Goal: Task Accomplishment & Management: Manage account settings

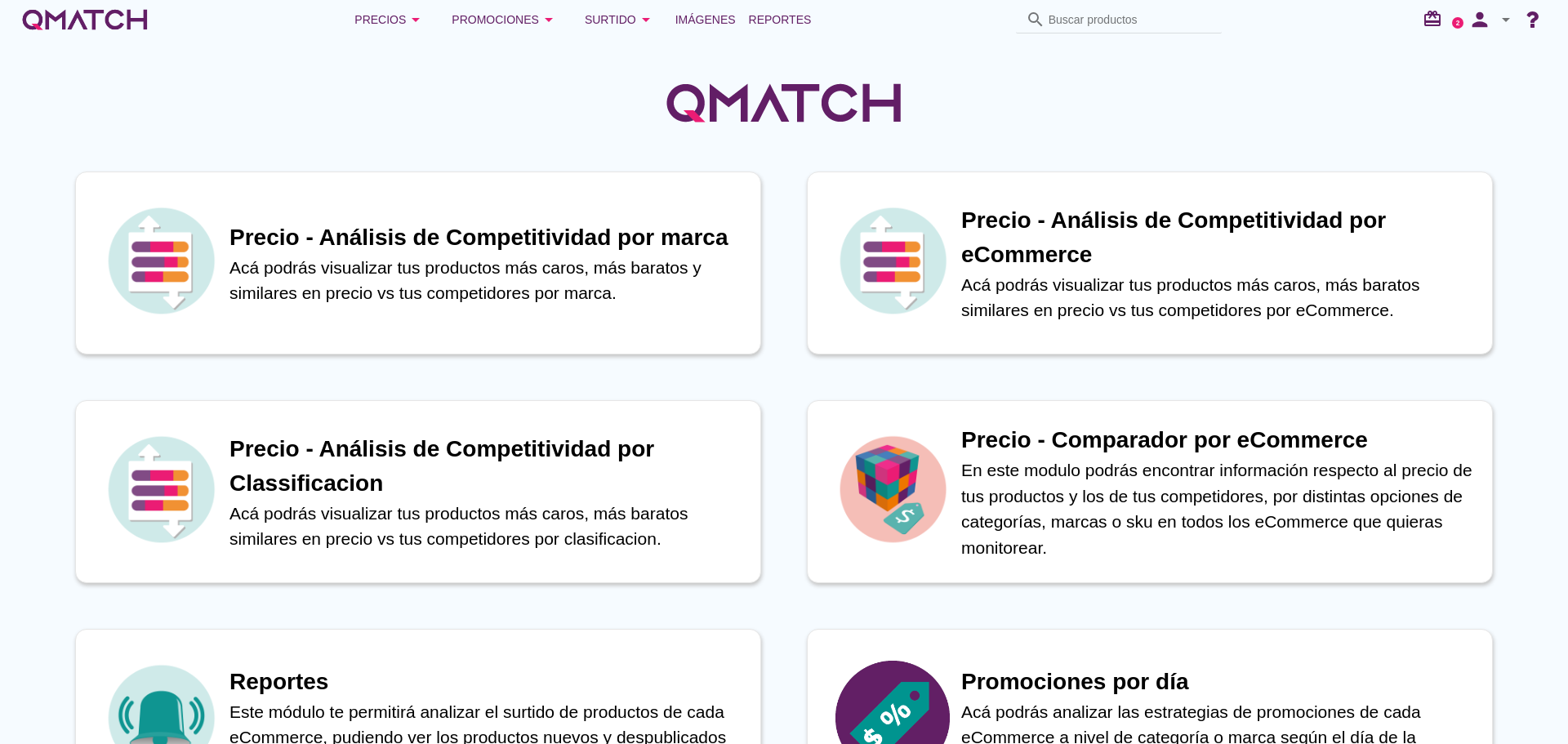
click at [542, 17] on icon "arrow_drop_down" at bounding box center [549, 20] width 20 height 20
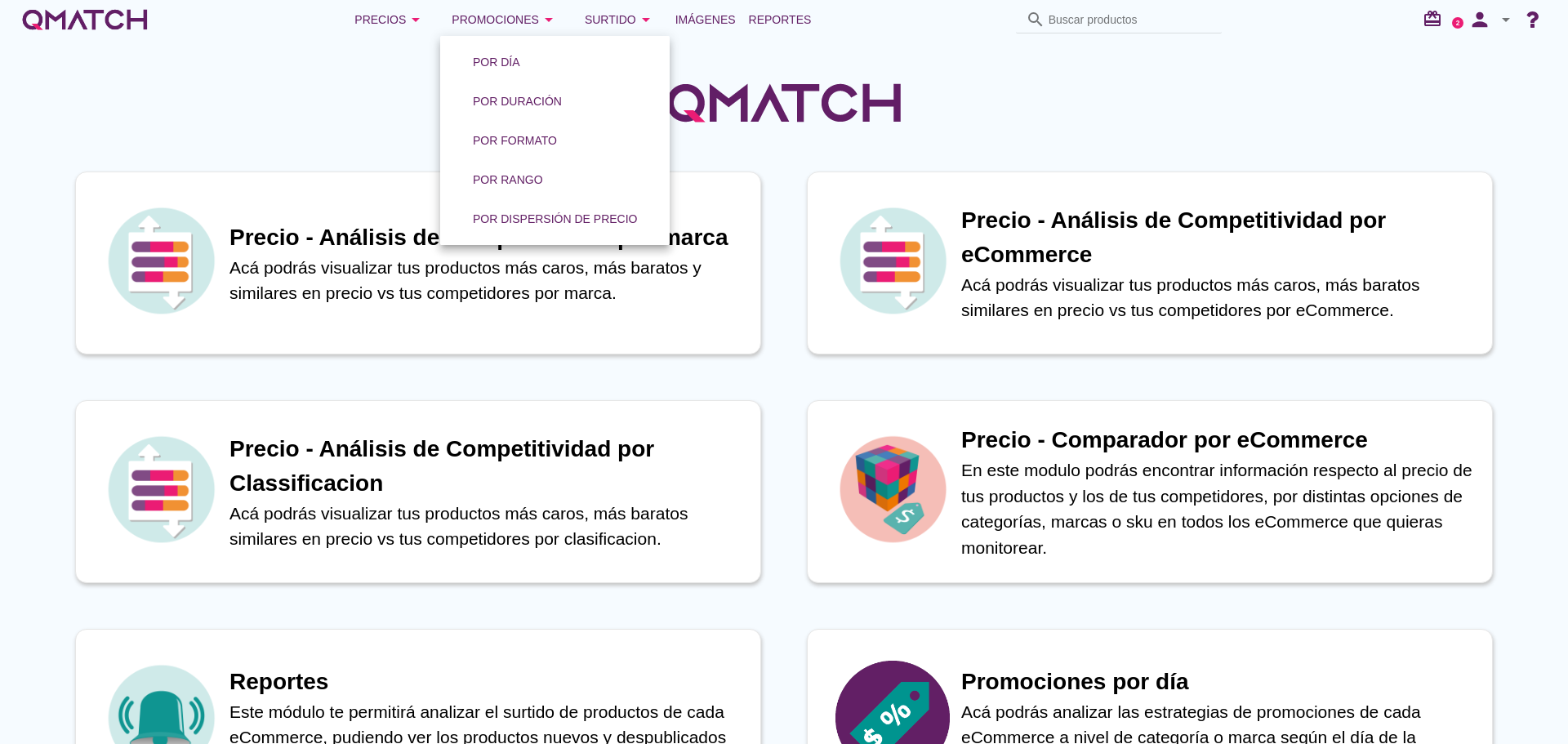
click at [415, 17] on icon "arrow_drop_down" at bounding box center [416, 20] width 20 height 20
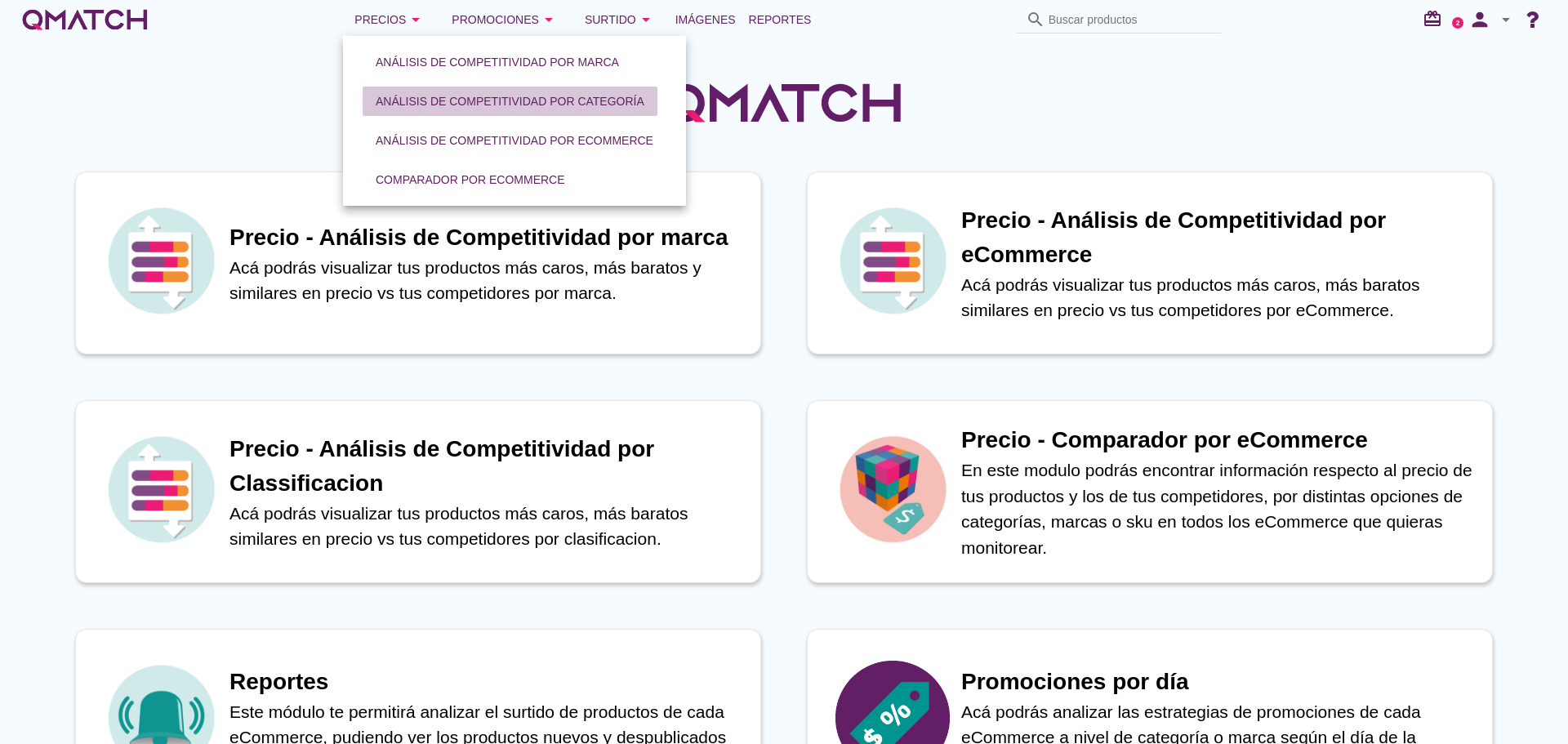
click at [552, 101] on div "Análisis de competitividad por categoría" at bounding box center [510, 101] width 269 height 17
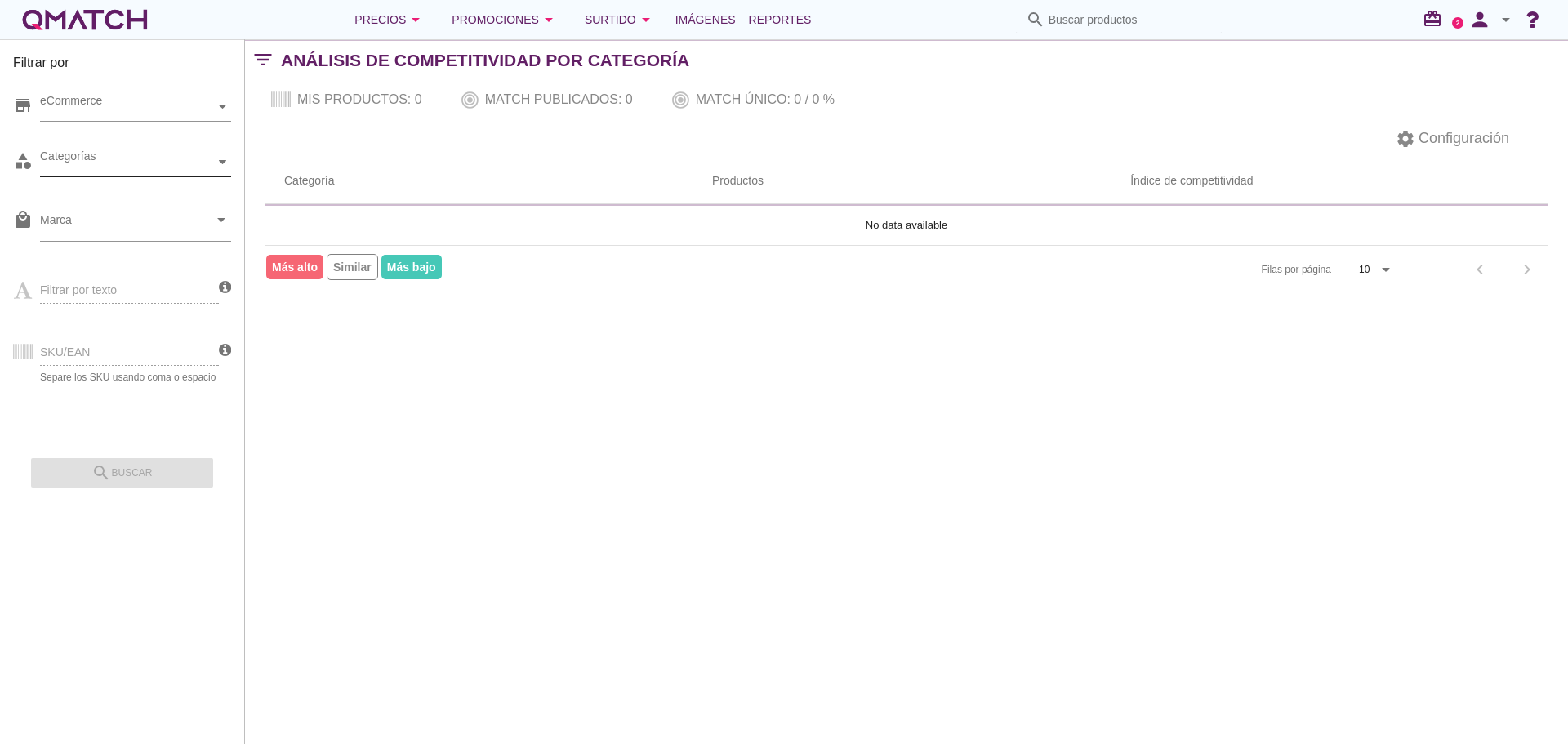
click at [218, 168] on div at bounding box center [222, 162] width 16 height 29
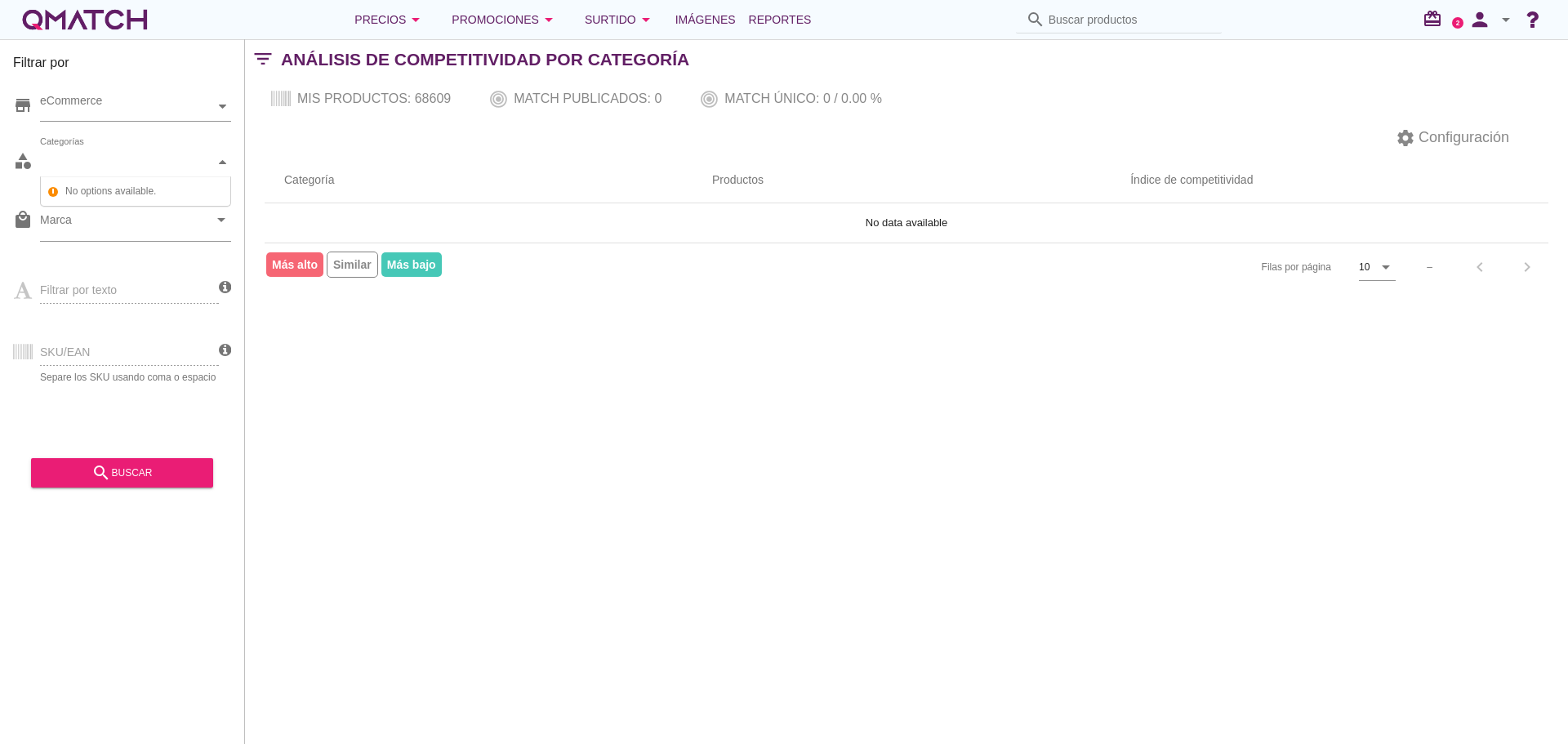
scroll to position [29, 189]
click at [187, 164] on div "Categorías" at bounding box center [127, 162] width 175 height 17
click at [150, 125] on div "store eCommerce" at bounding box center [122, 110] width 218 height 49
click at [190, 115] on div "eCommerce" at bounding box center [127, 106] width 175 height 17
click at [182, 109] on div "eCommerce" at bounding box center [127, 106] width 175 height 17
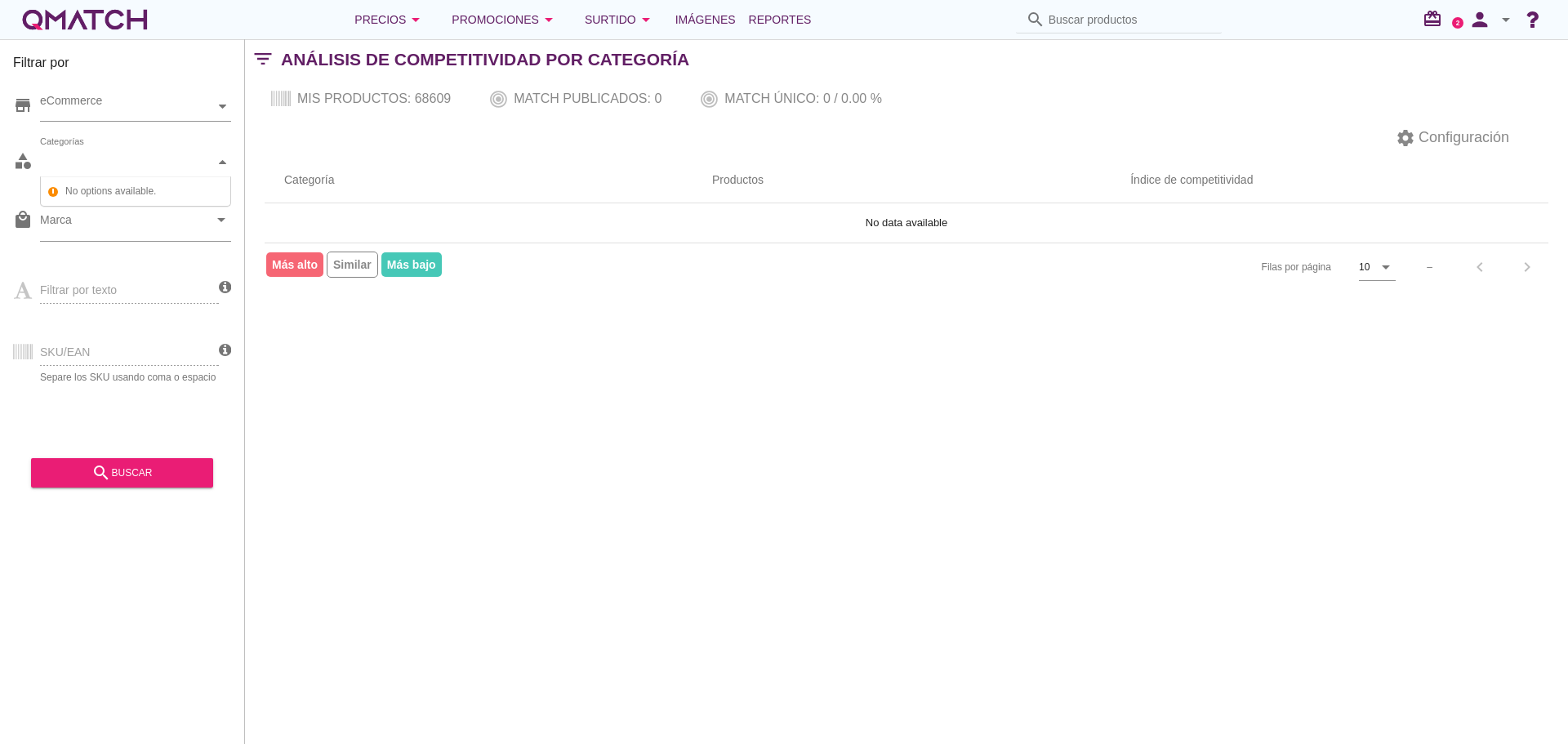
click at [136, 166] on div "Categorías" at bounding box center [127, 162] width 175 height 17
click at [166, 236] on input "Marca" at bounding box center [125, 223] width 169 height 26
click at [198, 161] on div "Categorías" at bounding box center [127, 162] width 175 height 17
click at [135, 459] on button "search buscar" at bounding box center [122, 473] width 182 height 30
click at [206, 158] on div "Categorías" at bounding box center [127, 162] width 175 height 17
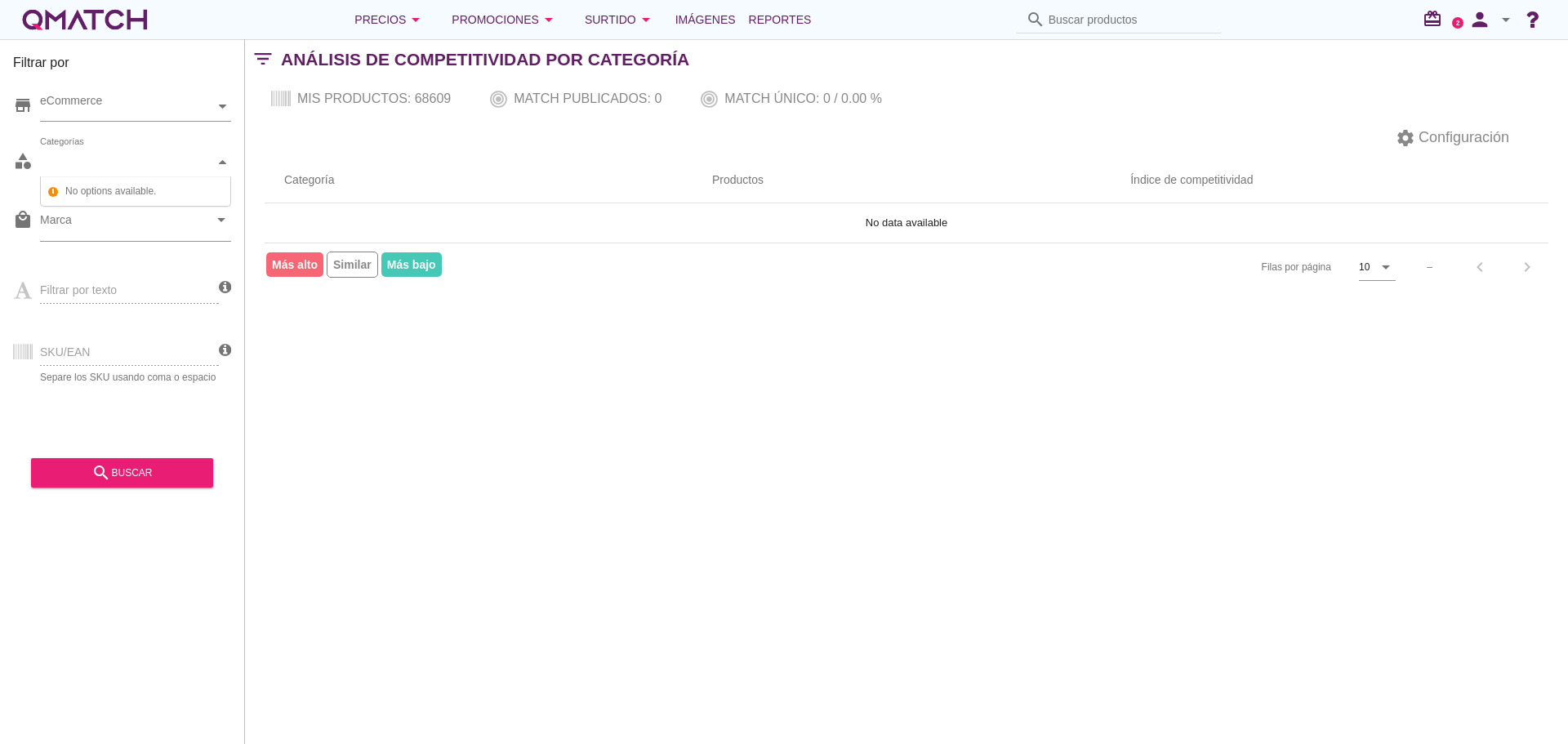
click at [136, 188] on span "No options available." at bounding box center [144, 191] width 165 height 21
click at [144, 164] on div "Categorías" at bounding box center [127, 162] width 175 height 17
click at [187, 109] on div "eCommerce" at bounding box center [127, 106] width 175 height 17
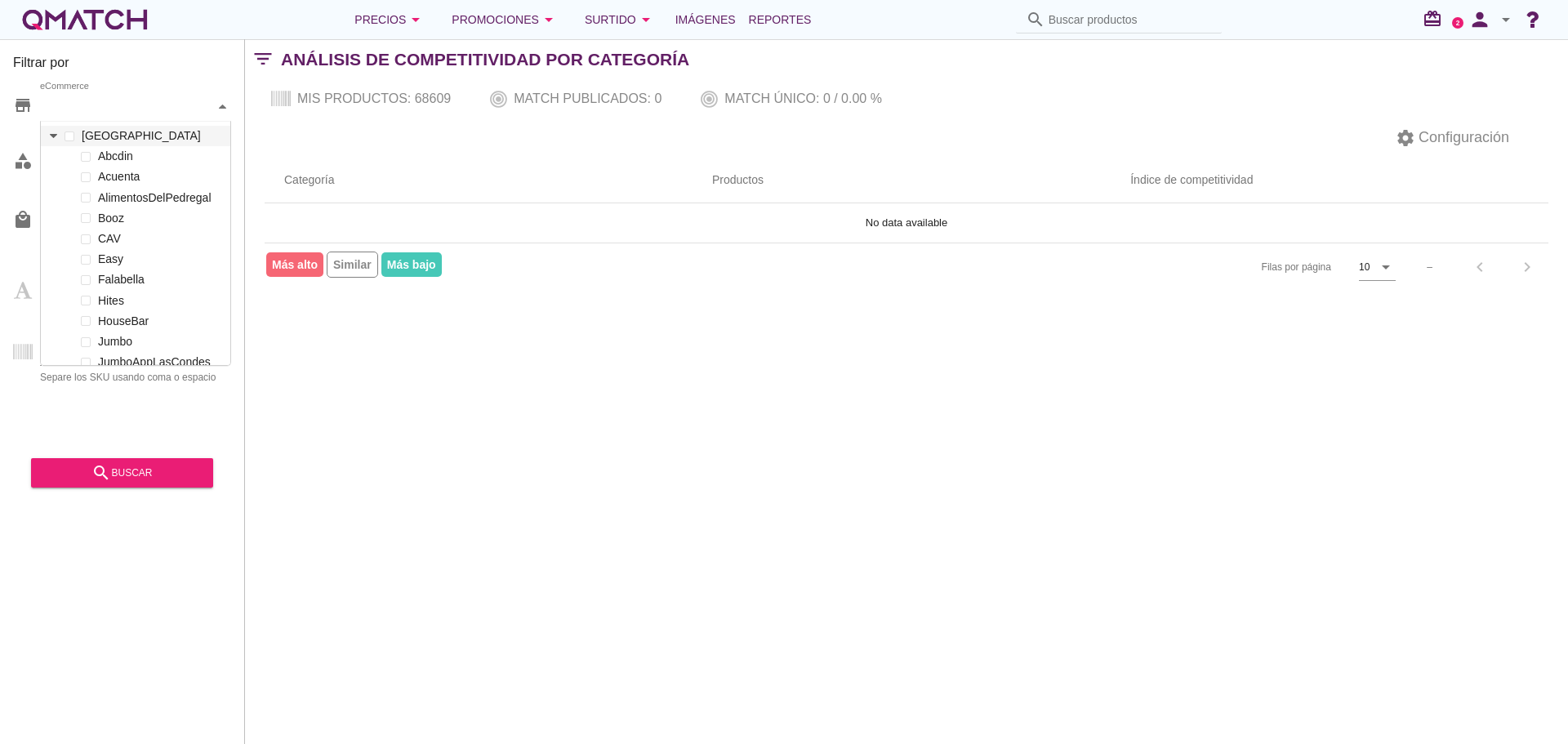
click at [53, 138] on icon at bounding box center [54, 136] width 7 height 7
click at [53, 138] on icon at bounding box center [54, 136] width 7 height 4
click at [135, 105] on div "eCommerce" at bounding box center [127, 106] width 175 height 17
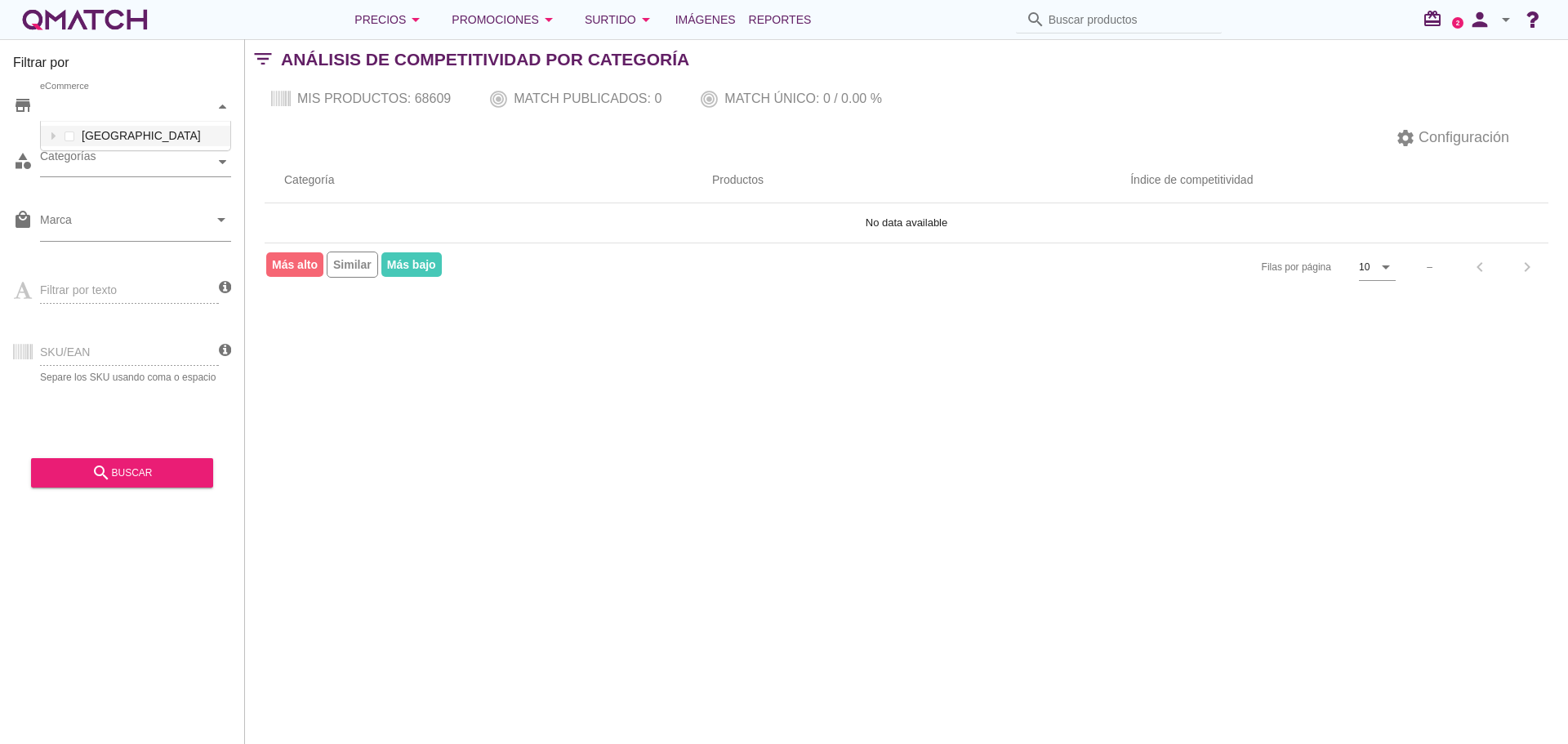
click at [168, 76] on h3 "Filtrar por" at bounding box center [122, 66] width 218 height 26
click at [223, 160] on icon at bounding box center [222, 162] width 7 height 7
click at [1494, 23] on icon "person" at bounding box center [1480, 19] width 32 height 22
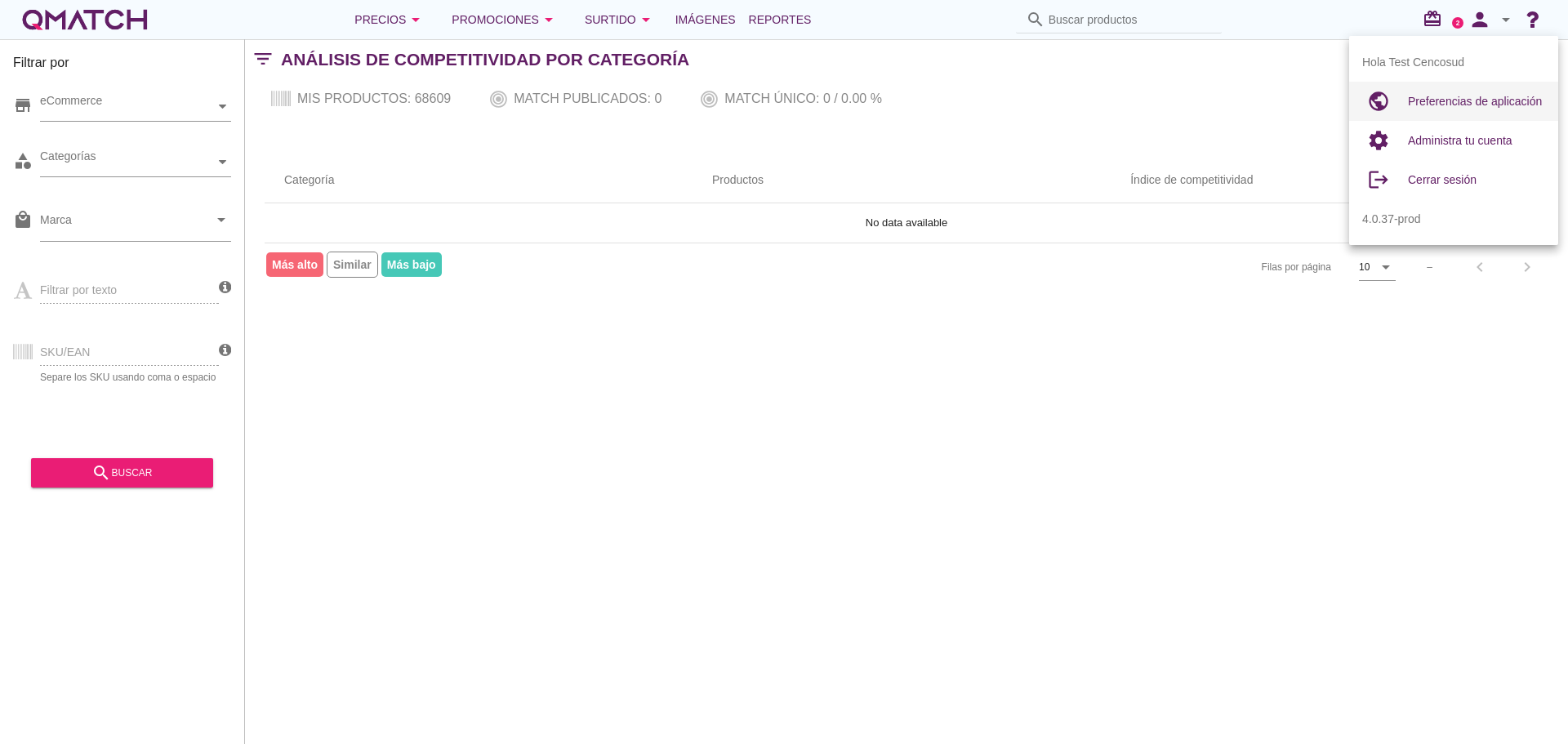
click at [1437, 94] on div "Preferencias de aplicación" at bounding box center [1477, 101] width 137 height 20
radio input "true"
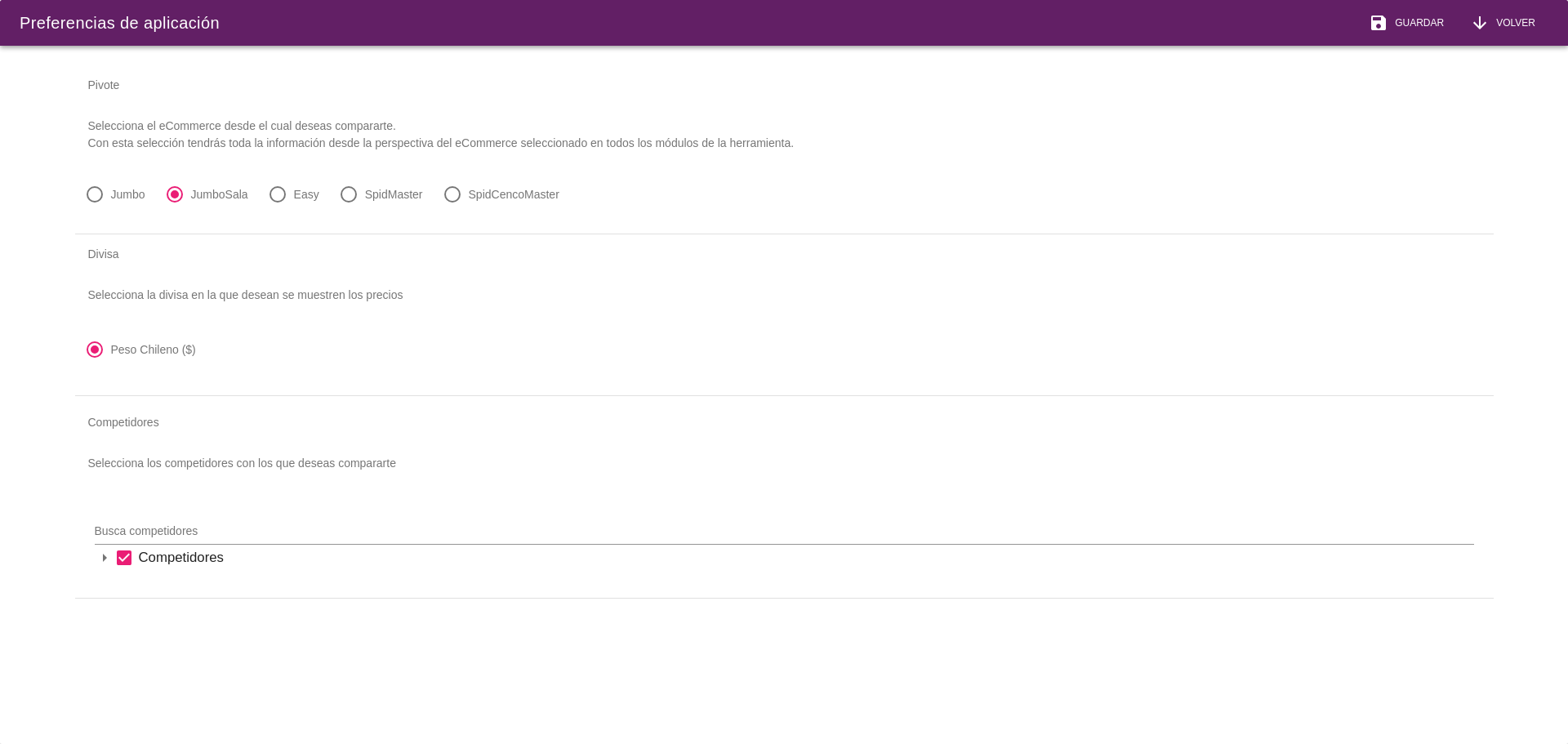
click at [294, 198] on label "Easy" at bounding box center [307, 195] width 25 height 16
radio input "false"
radio input "true"
click at [1419, 17] on span "Guardar" at bounding box center [1416, 22] width 56 height 14
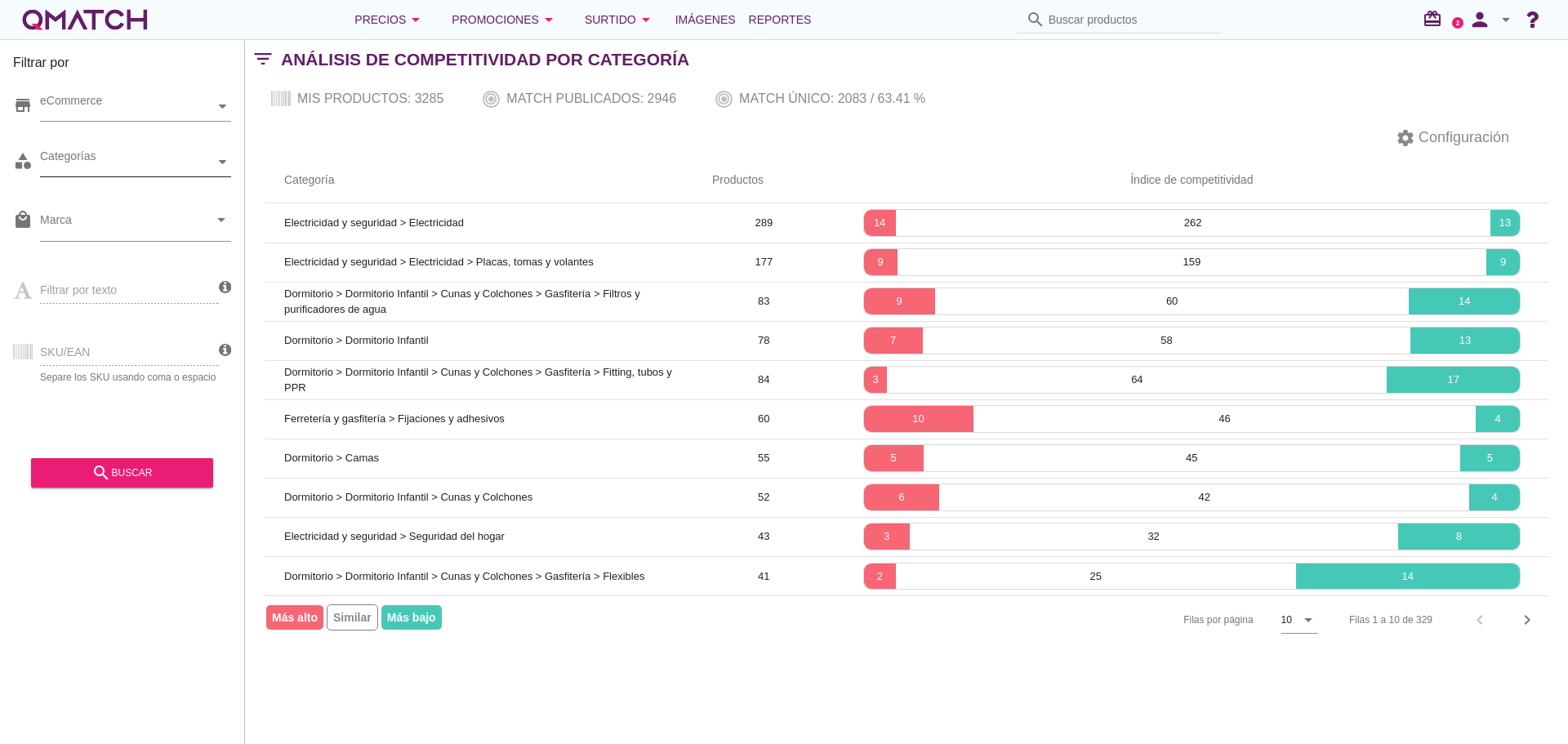
click at [172, 160] on div "Categorías" at bounding box center [127, 162] width 175 height 17
click at [161, 161] on div "Categorías" at bounding box center [127, 162] width 175 height 17
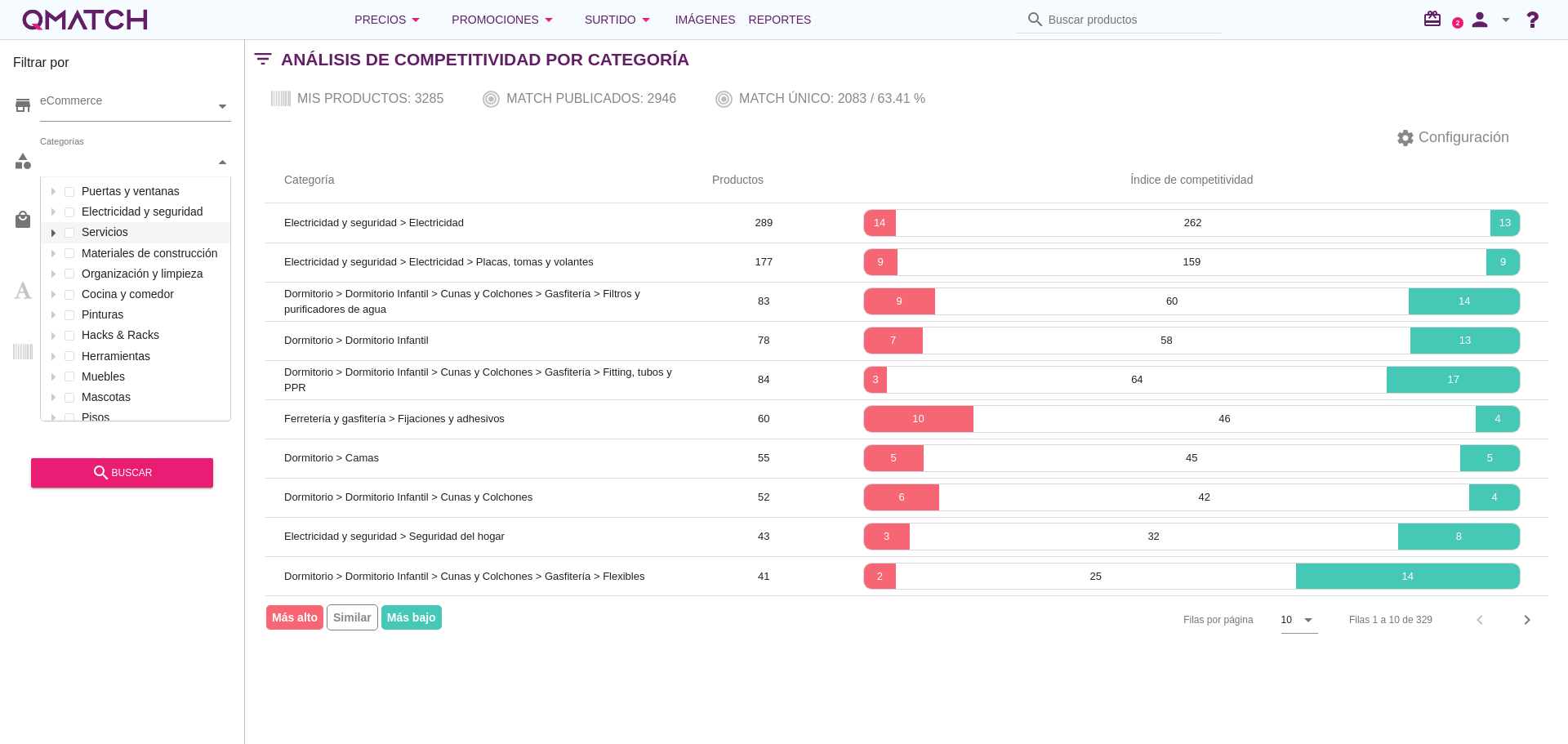
click at [55, 238] on div at bounding box center [53, 232] width 16 height 21
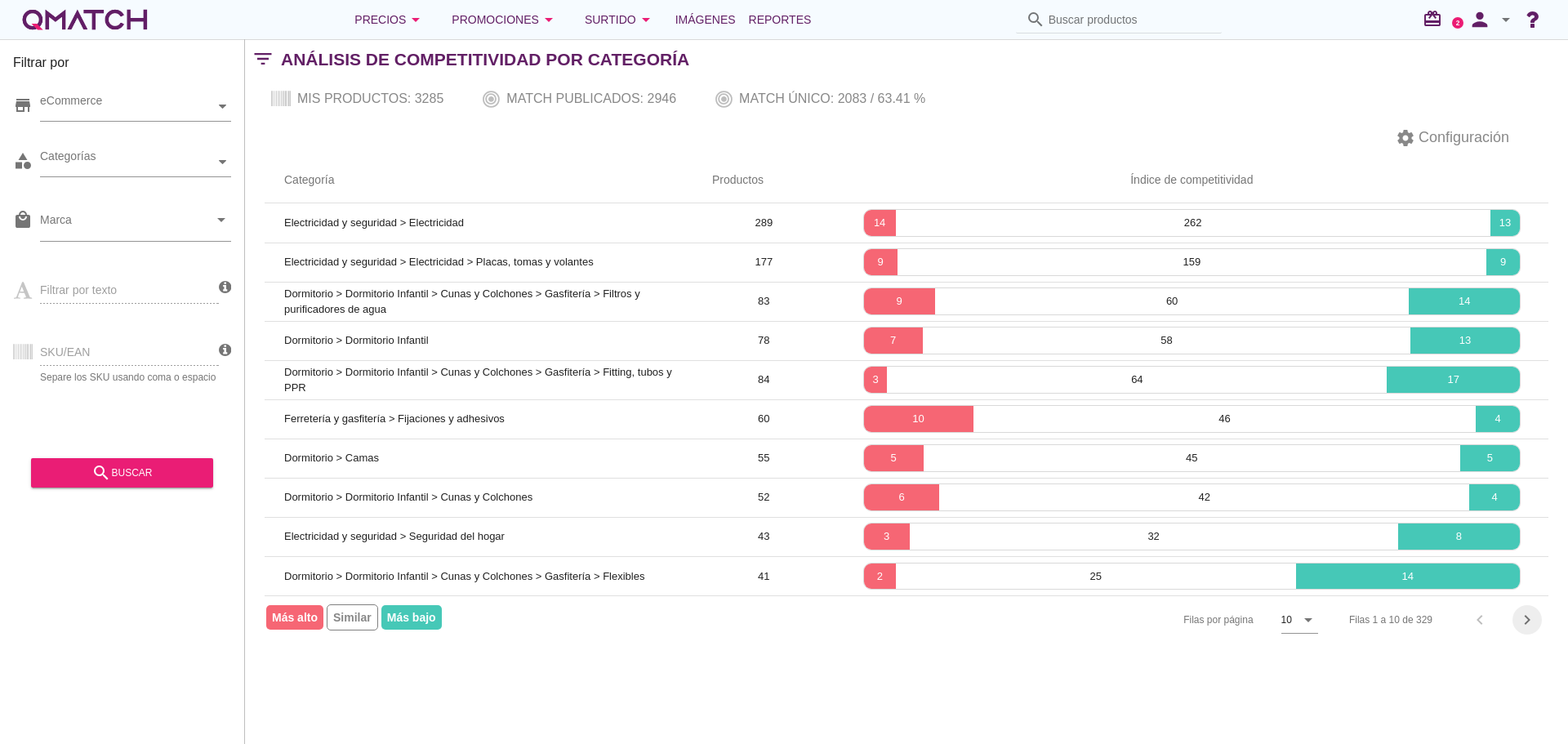
click at [1521, 626] on icon "chevron_right" at bounding box center [1528, 620] width 20 height 20
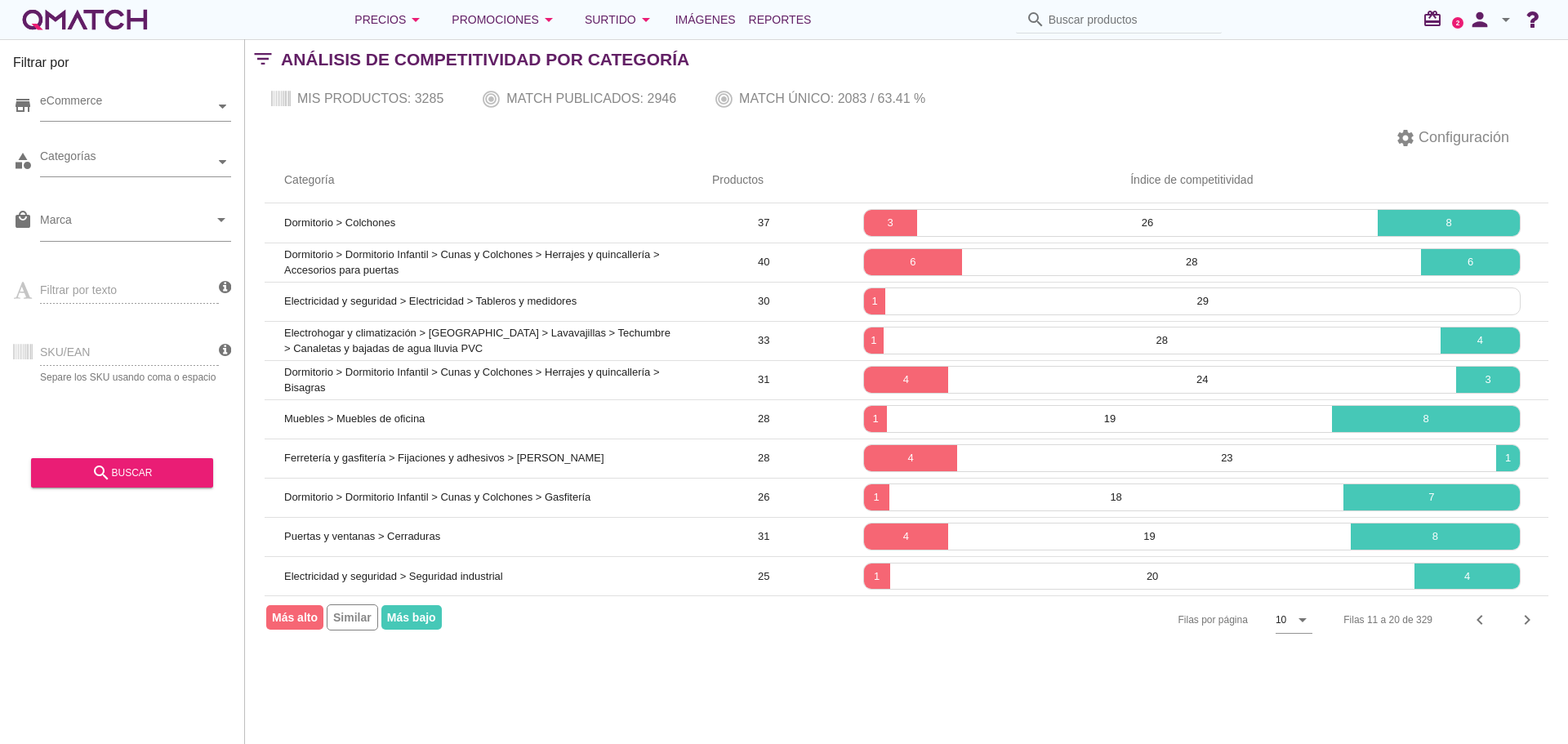
click at [1477, 620] on icon "chevron_left" at bounding box center [1480, 620] width 20 height 20
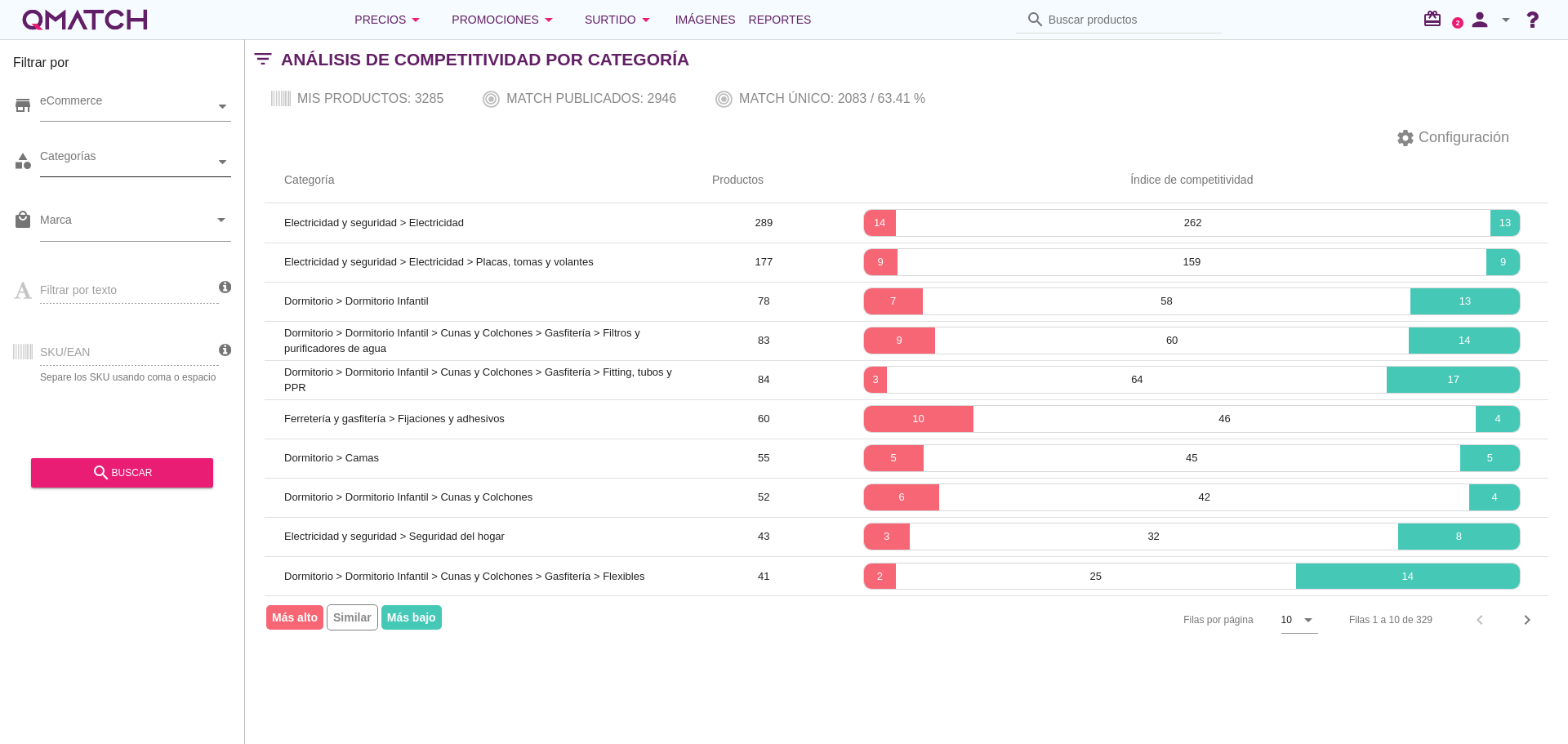
click at [223, 166] on div at bounding box center [222, 162] width 16 height 29
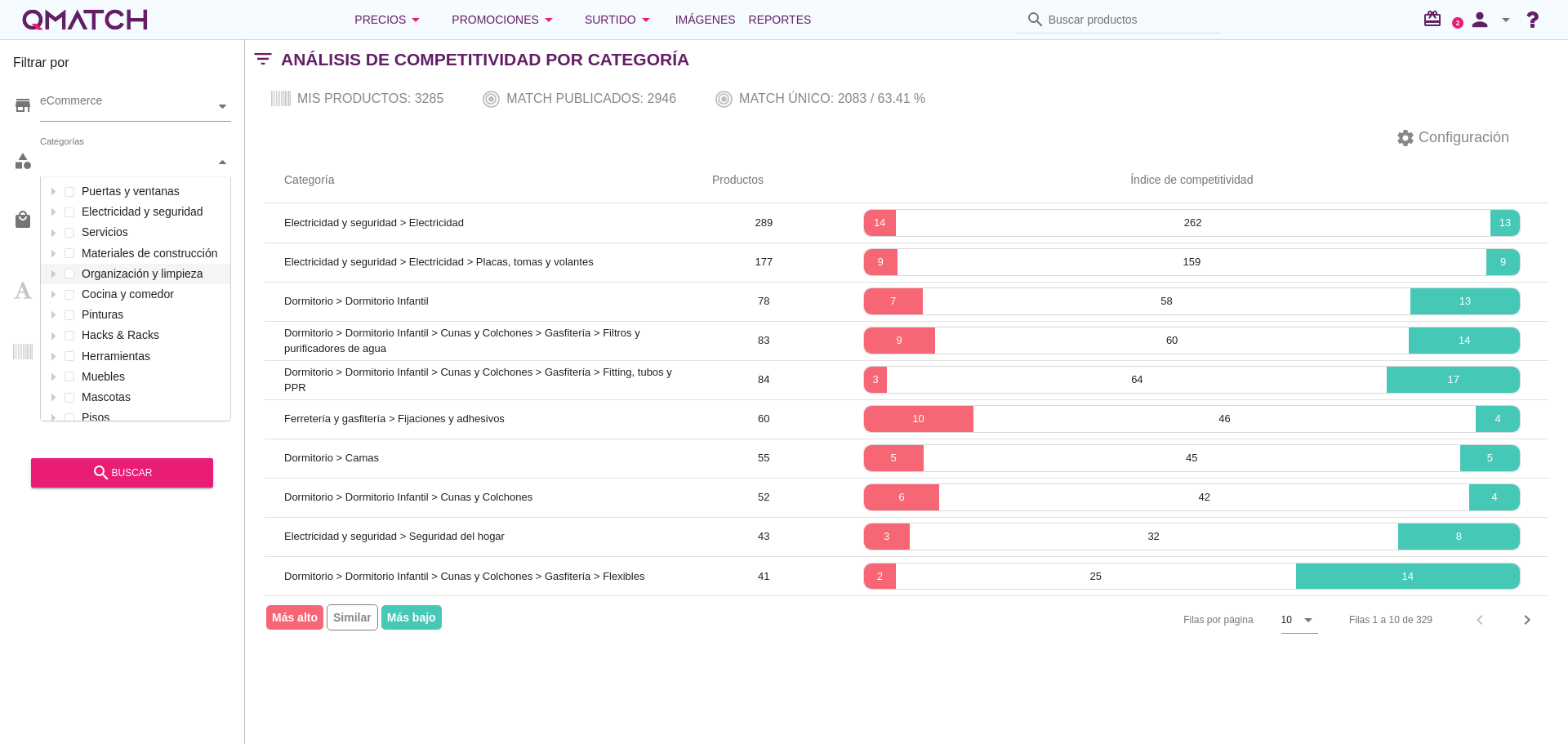
scroll to position [243, 189]
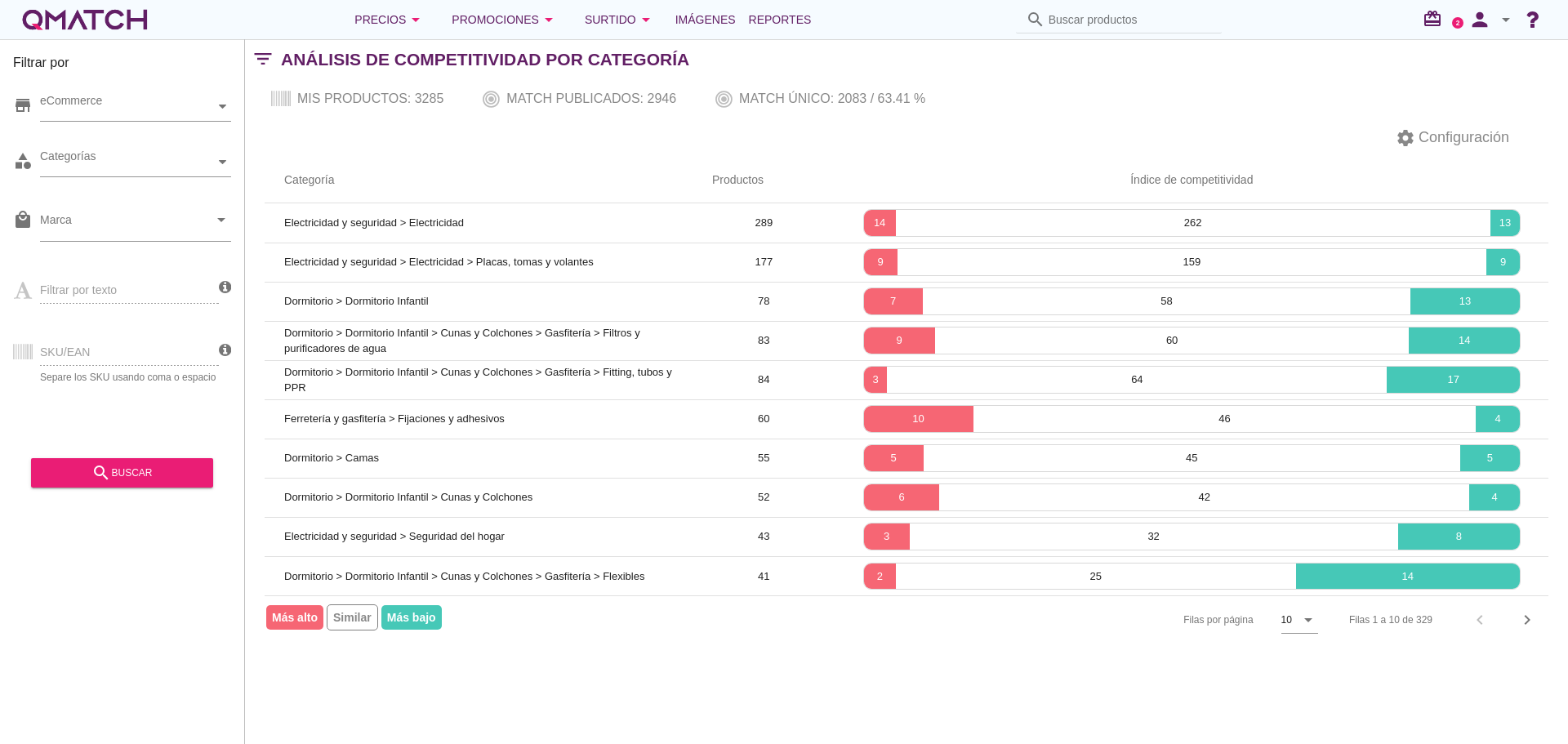
click at [262, 151] on div "settings Configuración" at bounding box center [906, 138] width 1323 height 39
